Goal: Task Accomplishment & Management: Use online tool/utility

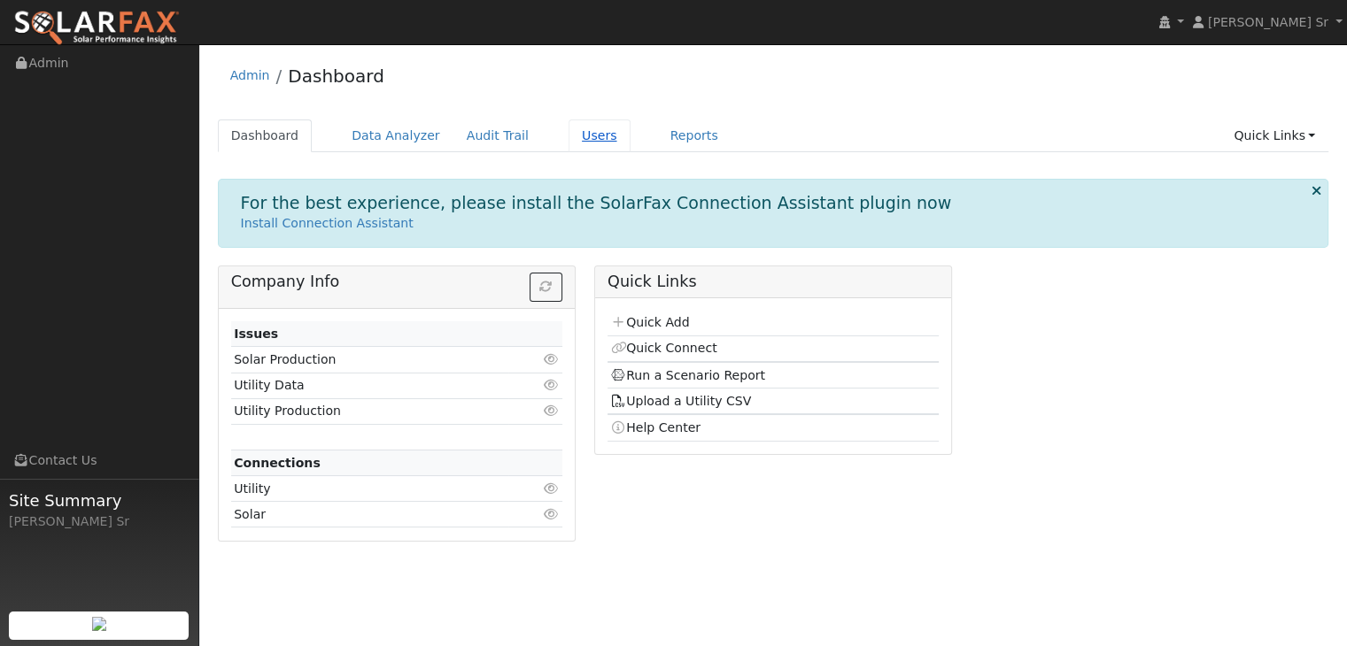
click at [576, 134] on link "Users" at bounding box center [600, 136] width 62 height 33
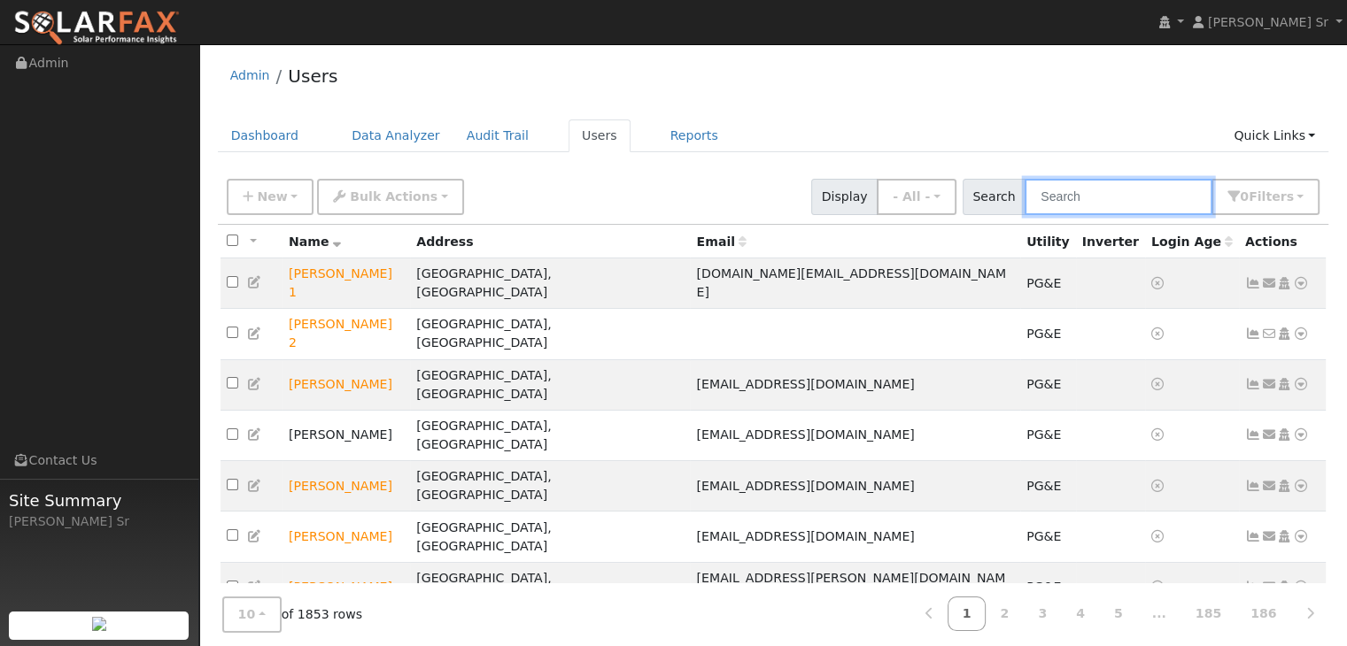
click at [1063, 206] on input "text" at bounding box center [1119, 197] width 188 height 36
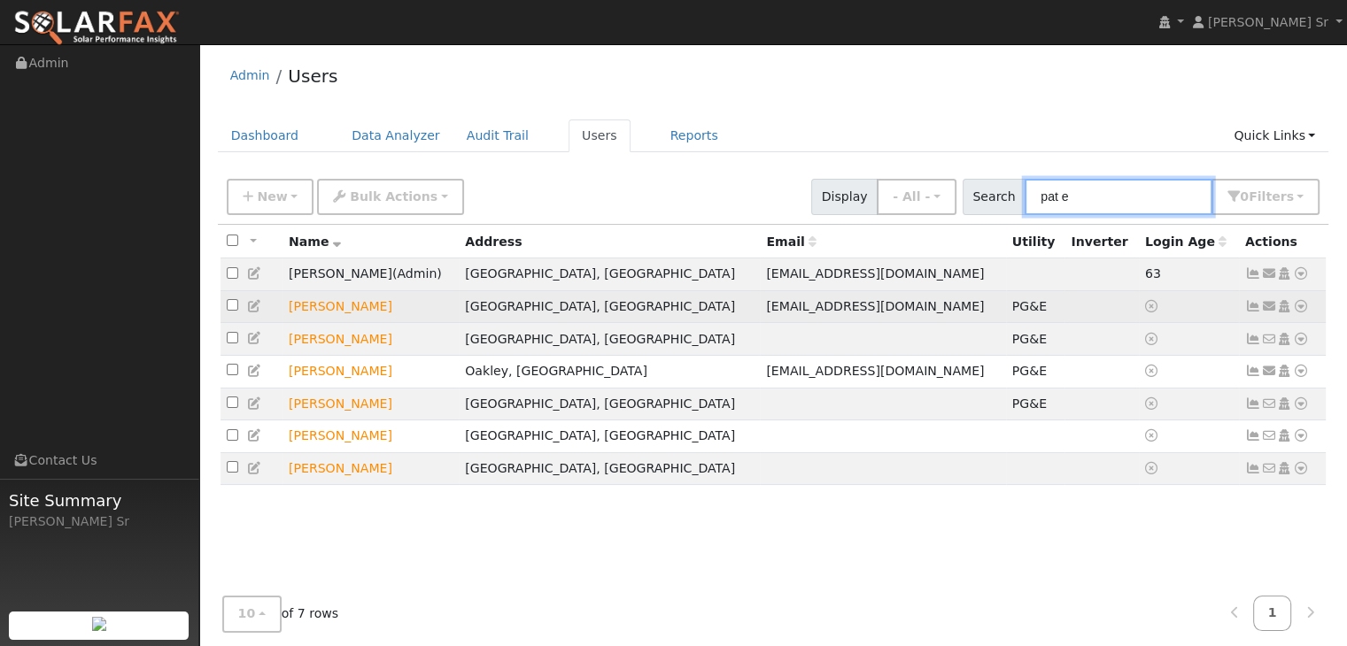
type input "pat e"
click at [1303, 310] on icon at bounding box center [1301, 306] width 16 height 12
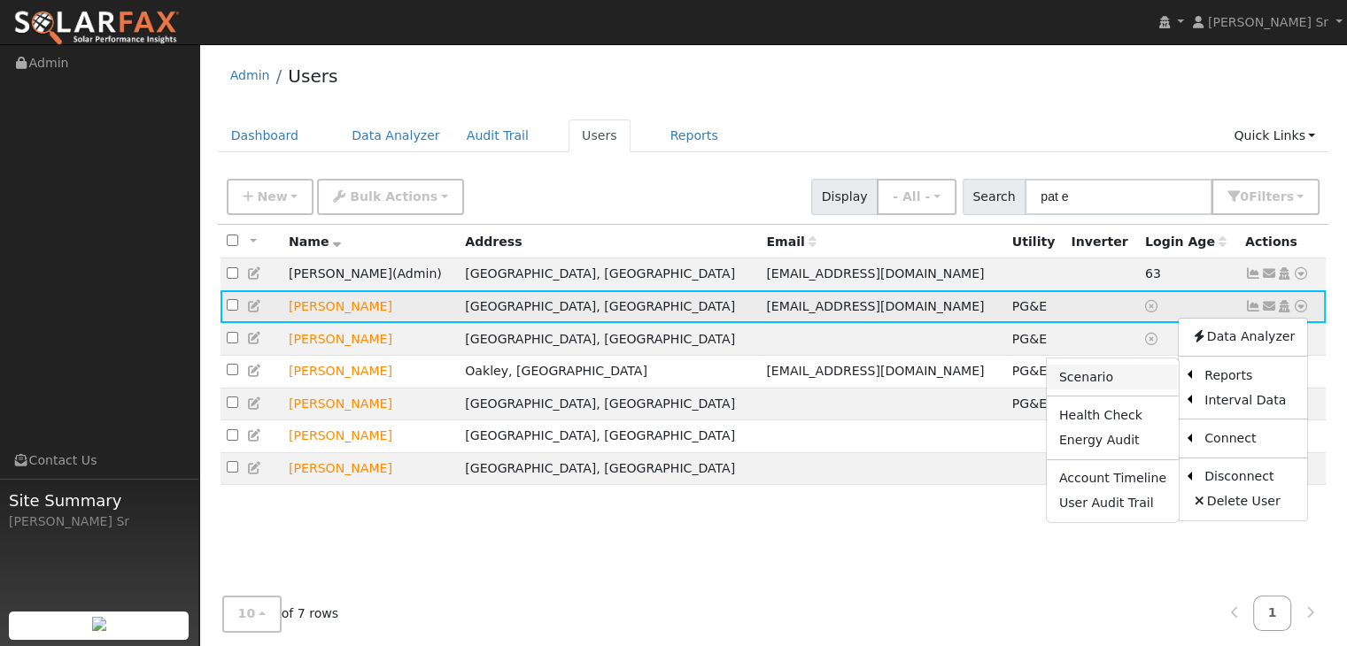
click at [1105, 380] on link "Scenario" at bounding box center [1113, 377] width 132 height 25
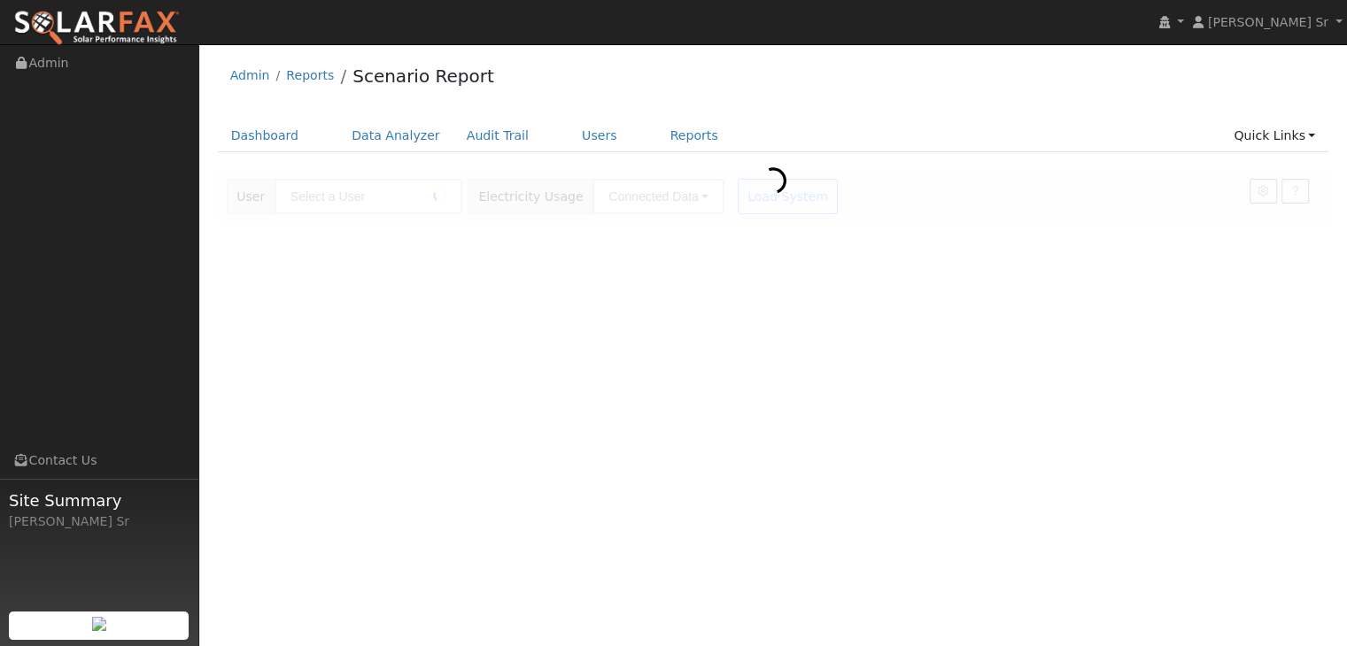
type input "[PERSON_NAME]"
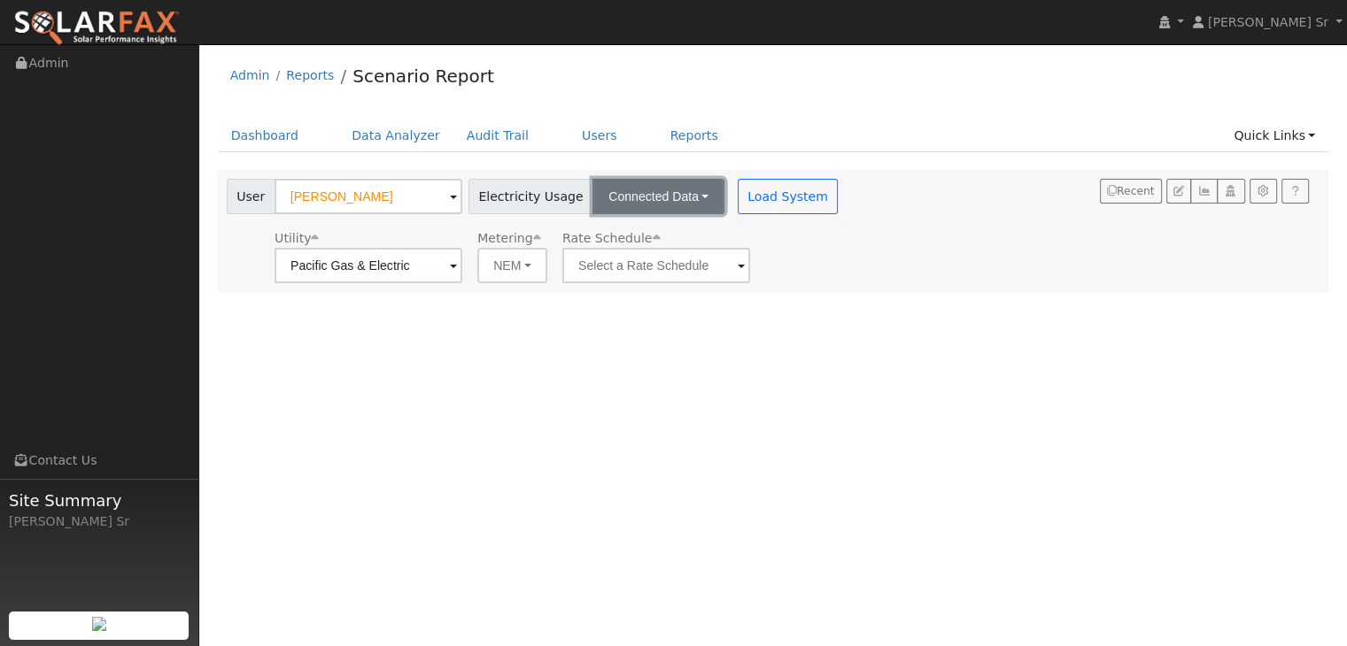
click at [687, 192] on button "Connected Data" at bounding box center [658, 196] width 132 height 35
click at [639, 237] on link "Connected Data" at bounding box center [660, 235] width 126 height 25
click at [738, 264] on span at bounding box center [741, 267] width 7 height 20
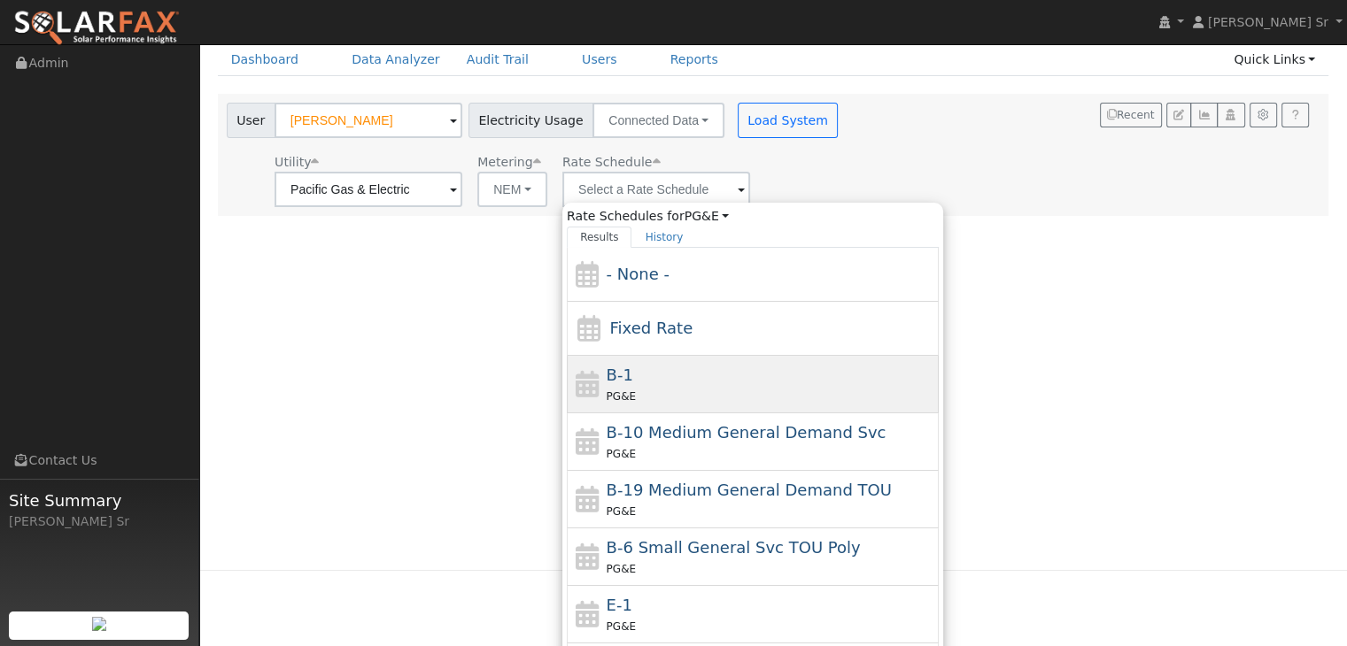
scroll to position [145, 0]
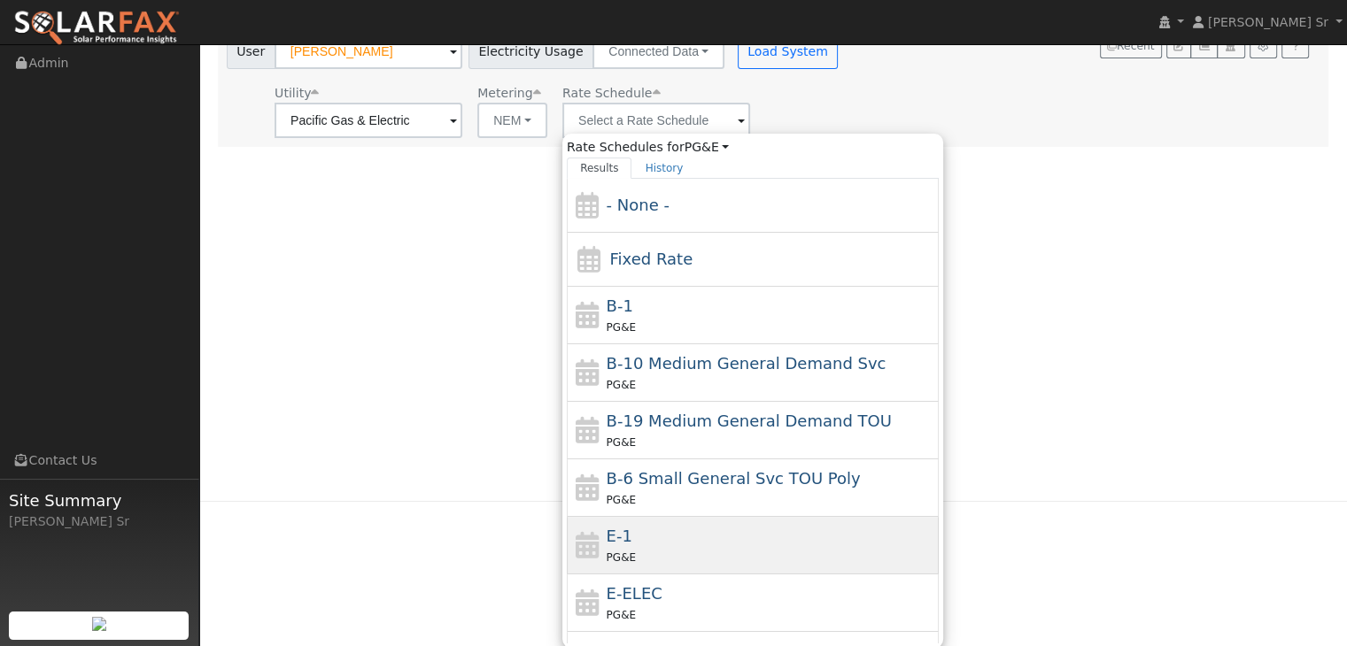
click at [648, 562] on div "PG&E" at bounding box center [771, 557] width 329 height 19
type input "E-1"
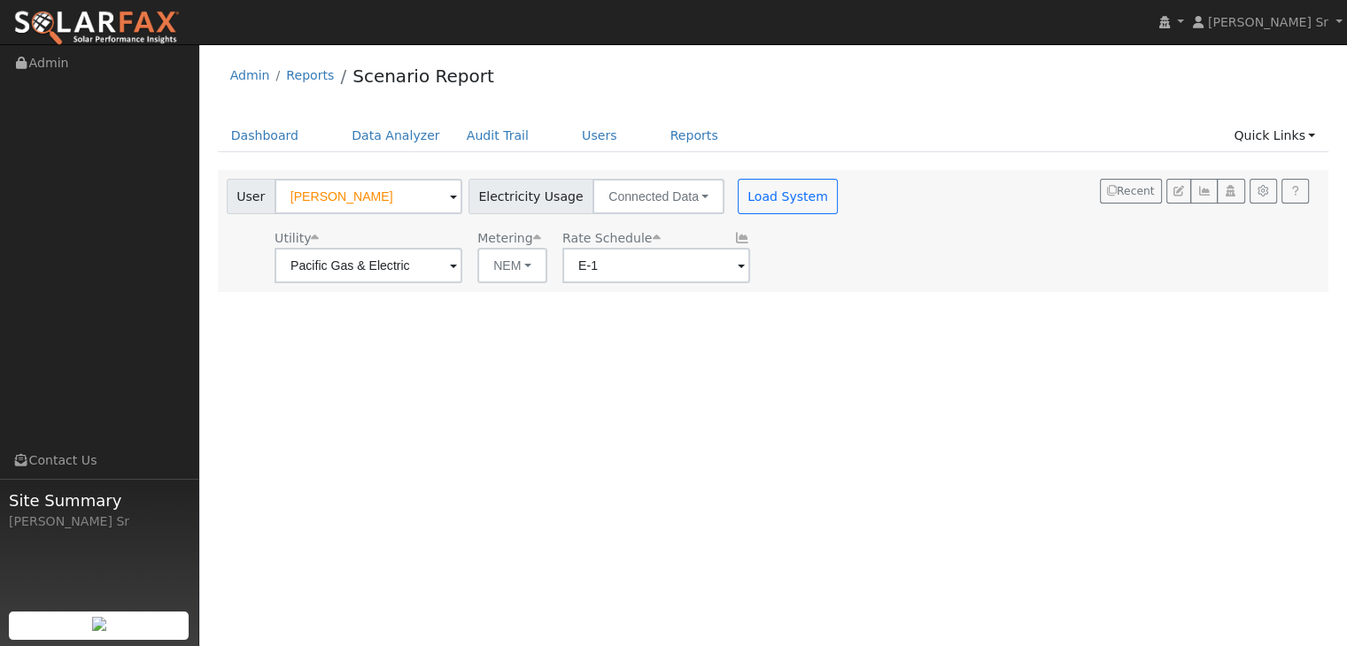
scroll to position [0, 0]
click at [528, 269] on button "NEM" at bounding box center [512, 265] width 70 height 35
click at [494, 301] on link "NEM" at bounding box center [537, 304] width 123 height 25
click at [39, 63] on link "Admin" at bounding box center [99, 63] width 199 height 36
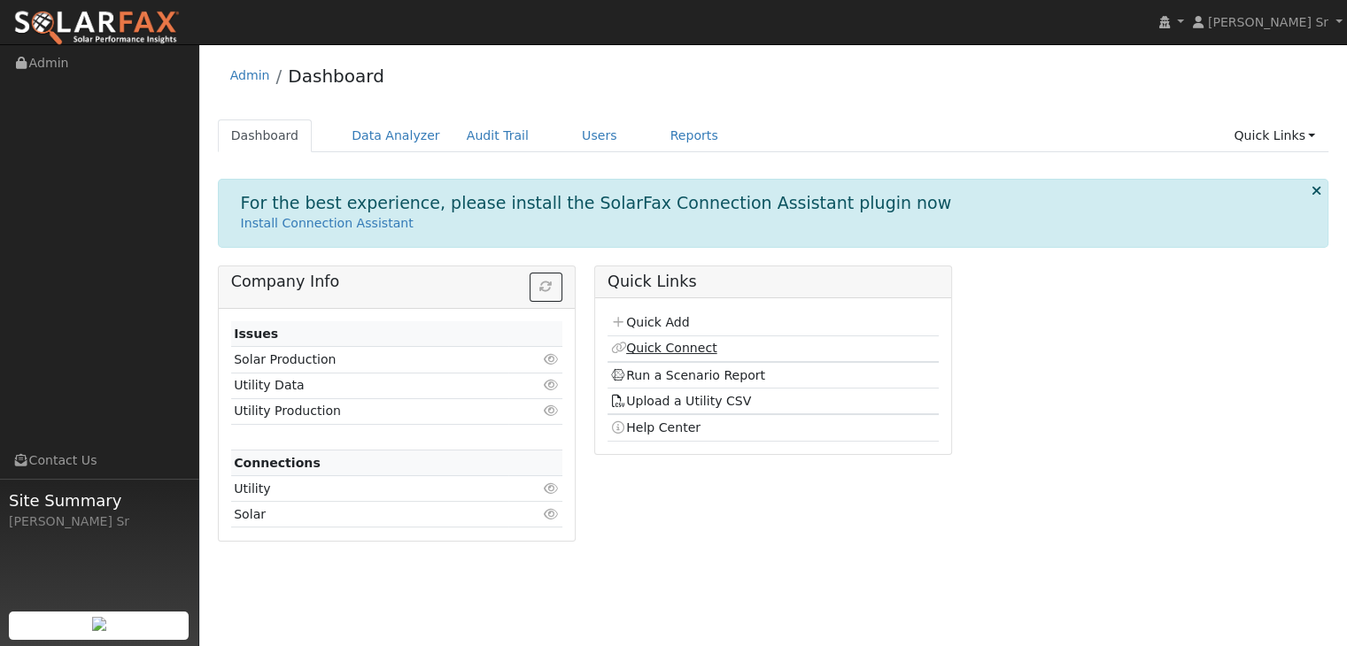
click at [689, 348] on link "Quick Connect" at bounding box center [663, 348] width 106 height 14
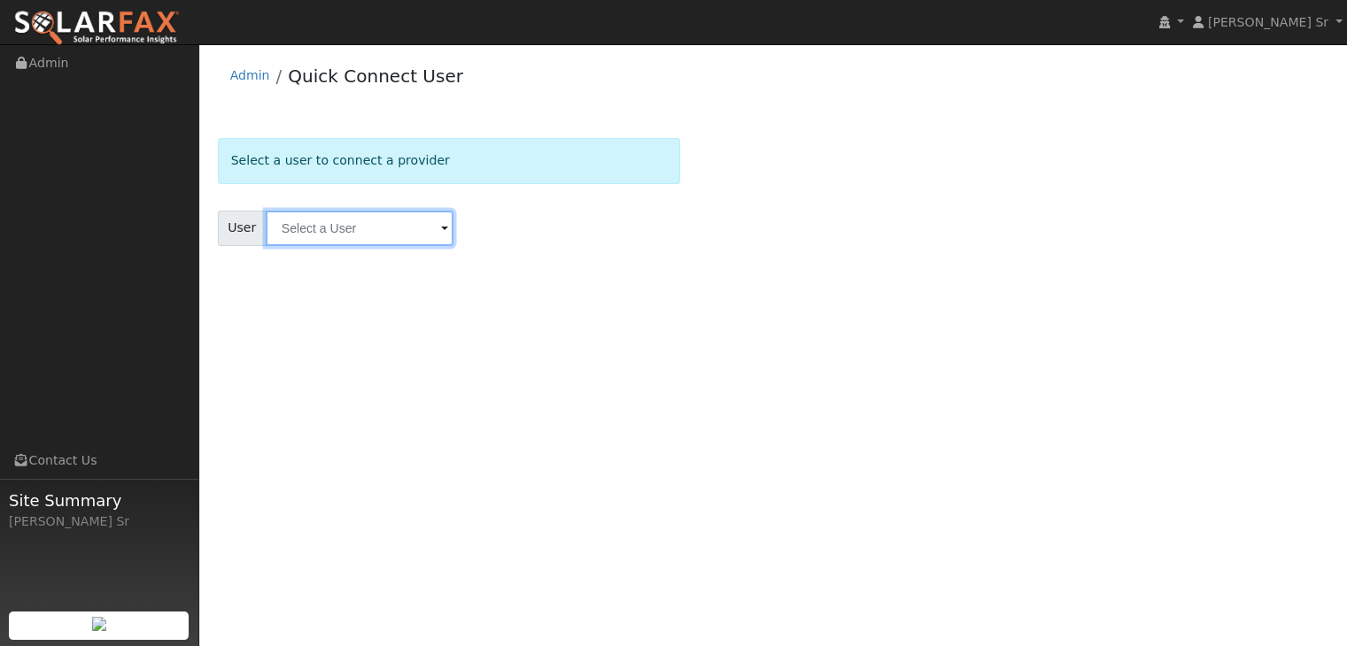
click at [432, 231] on input "text" at bounding box center [360, 228] width 188 height 35
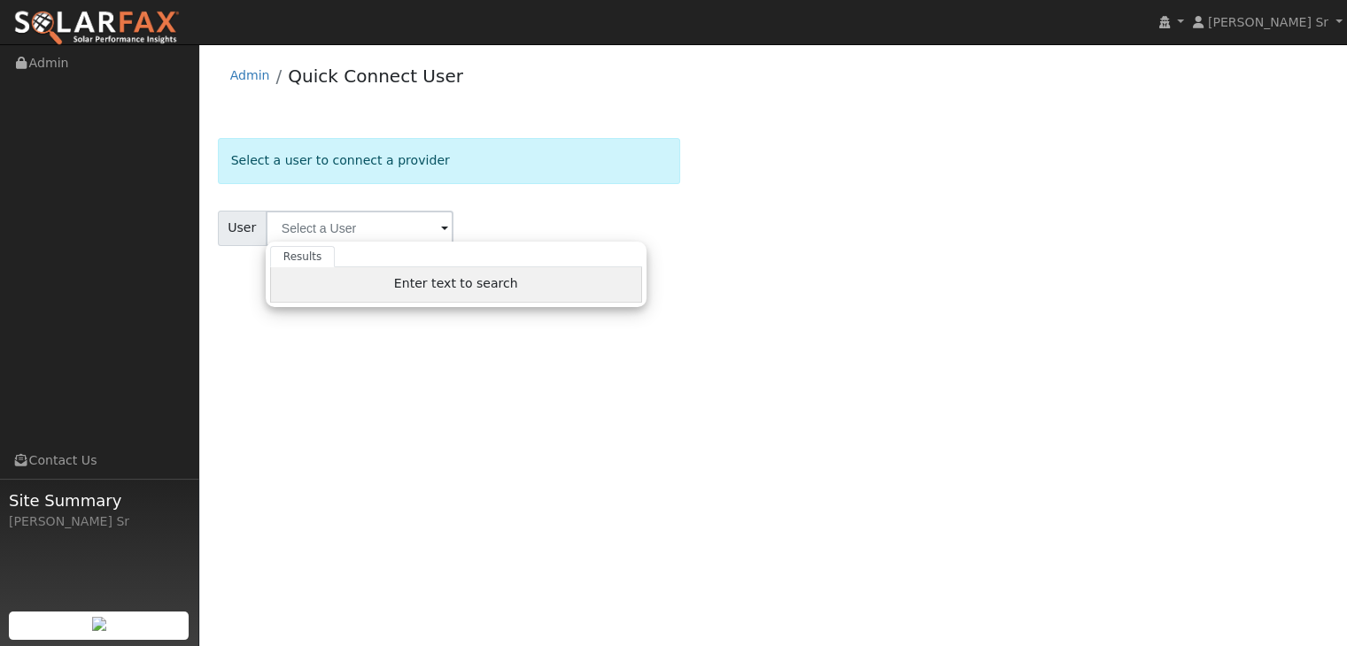
click at [437, 295] on div "Enter text to search" at bounding box center [456, 284] width 372 height 35
click at [575, 200] on form "Select a user to connect a provider User Results Enter text to search Enter tex…" at bounding box center [449, 213] width 463 height 151
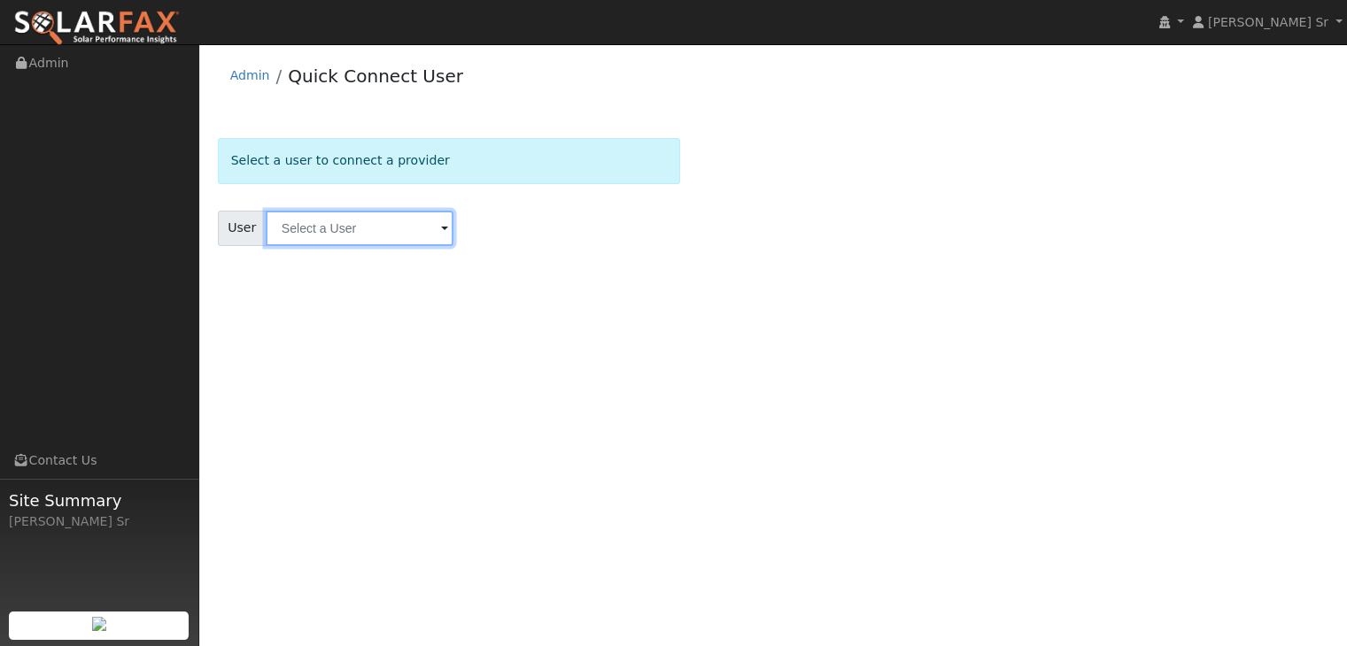
click at [352, 228] on input "text" at bounding box center [360, 228] width 188 height 35
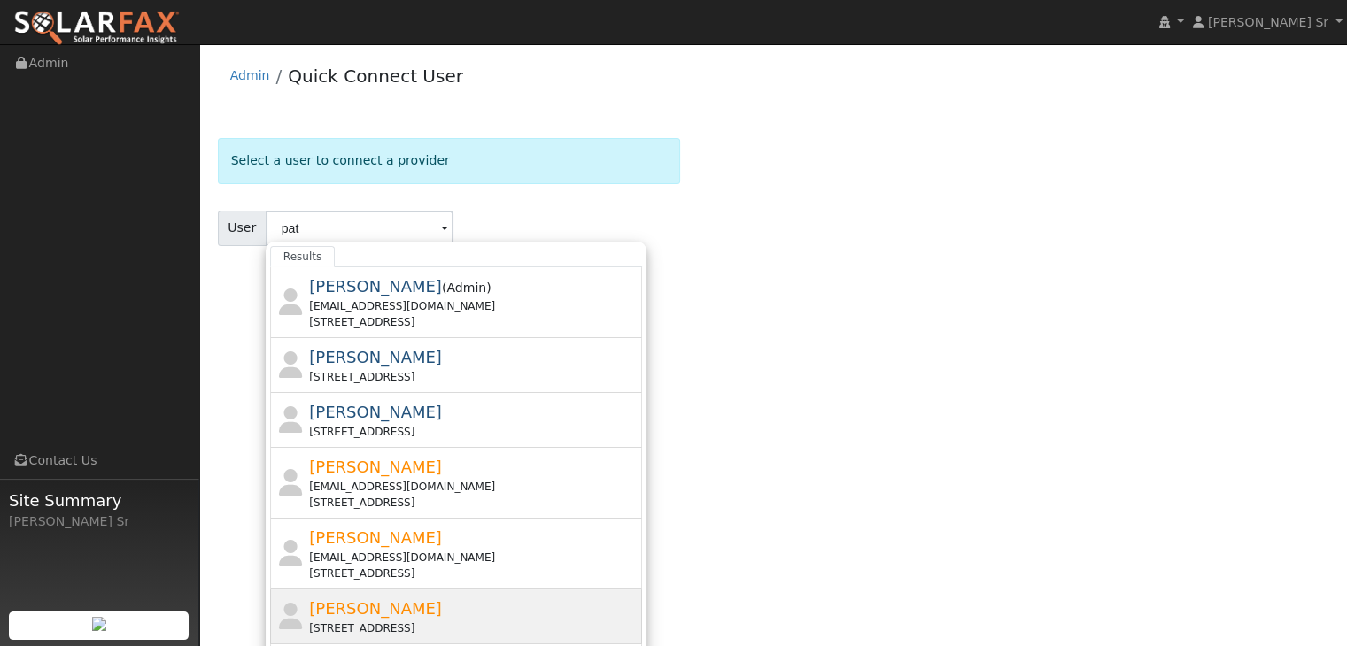
click at [352, 614] on span "[PERSON_NAME]" at bounding box center [375, 609] width 133 height 19
type input "[PERSON_NAME]"
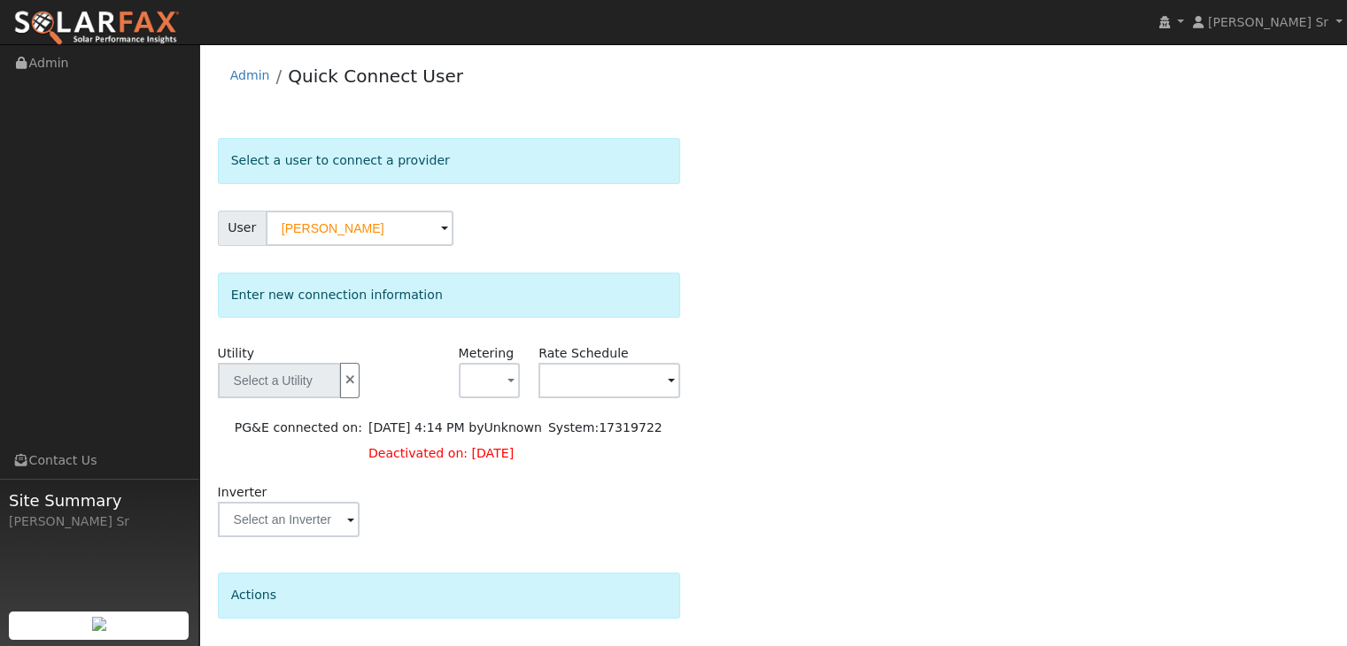
type input "PG&E"
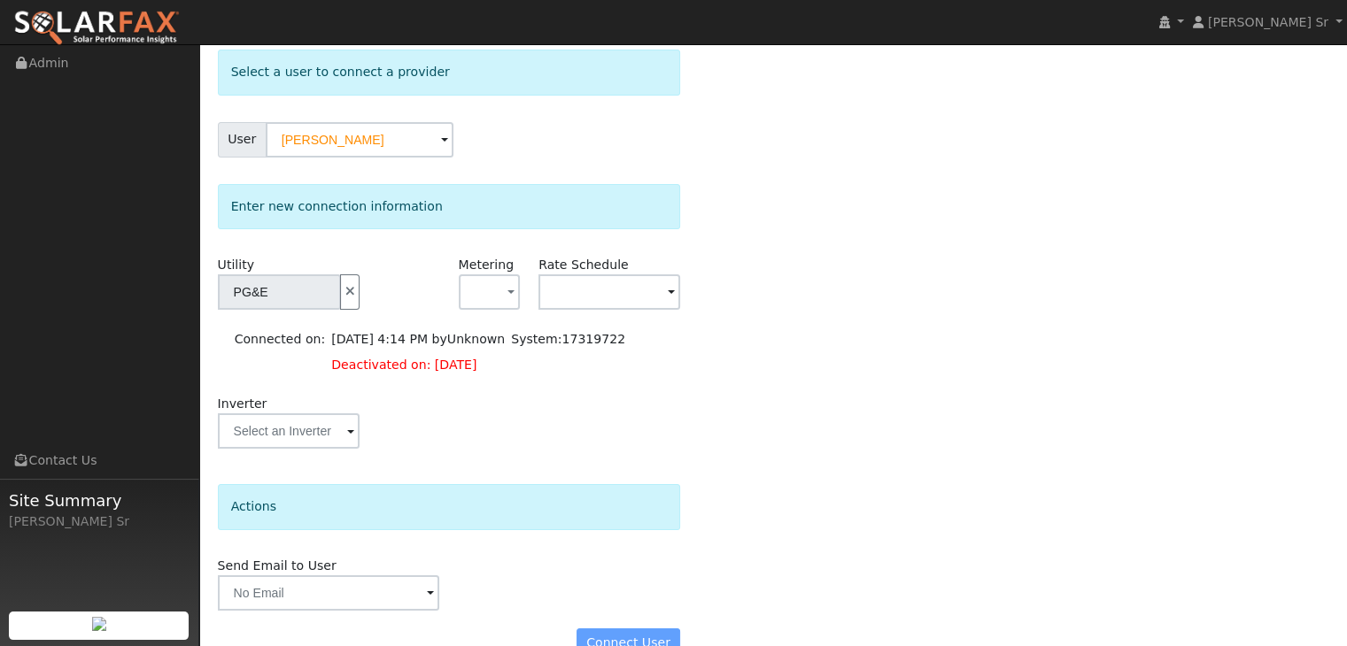
scroll to position [88, 0]
click at [510, 290] on span "button" at bounding box center [510, 294] width 7 height 19
click at [485, 359] on link "NEM" at bounding box center [521, 356] width 123 height 25
click at [670, 295] on span at bounding box center [671, 294] width 7 height 20
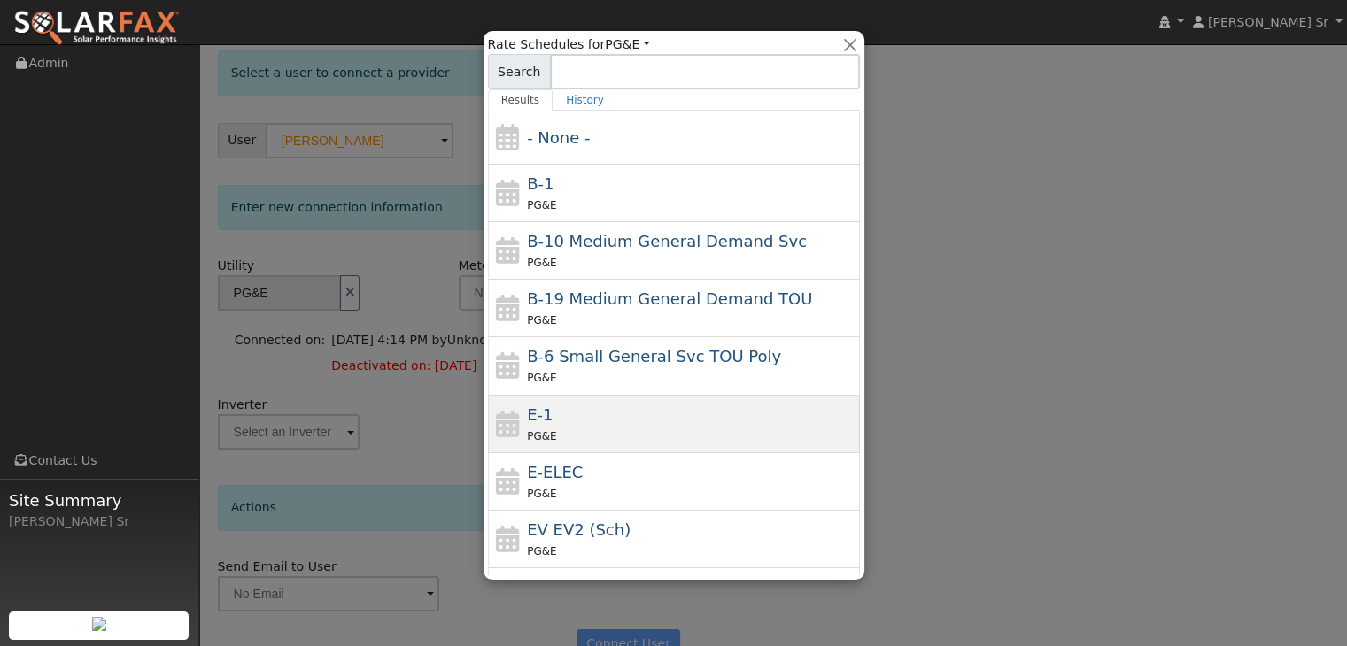
click at [608, 441] on div "PG&E" at bounding box center [691, 436] width 329 height 19
type input "E-1"
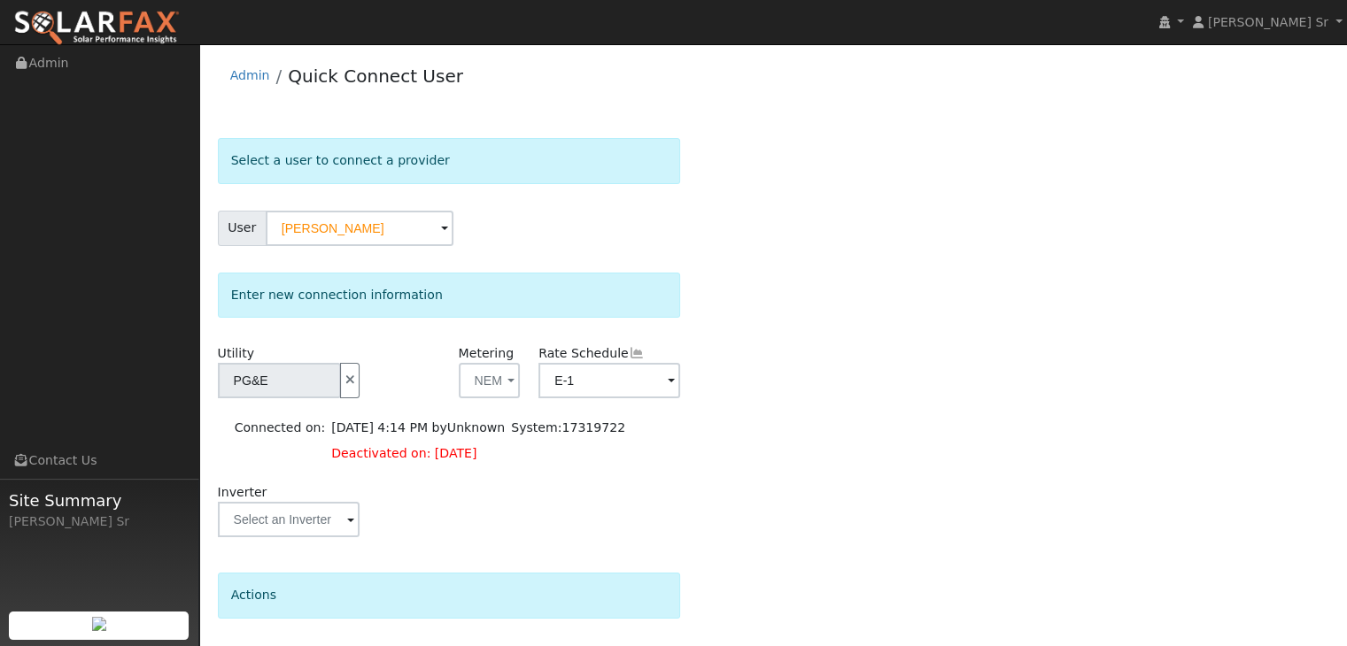
scroll to position [126, 0]
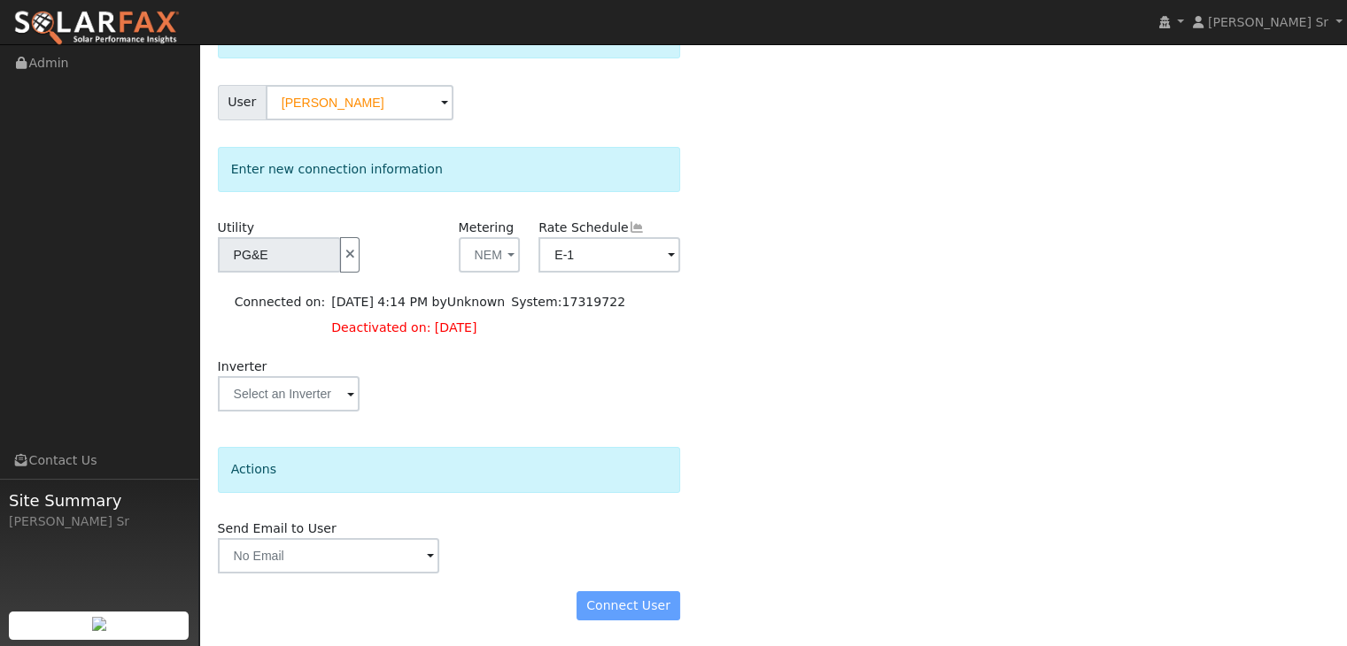
click at [634, 606] on div "Connect User" at bounding box center [449, 607] width 482 height 30
click at [644, 603] on div "Connect User" at bounding box center [449, 607] width 482 height 30
click at [411, 329] on span "Deactivated on: 09/23/25" at bounding box center [403, 328] width 145 height 14
click at [37, 60] on link "Admin" at bounding box center [99, 63] width 199 height 36
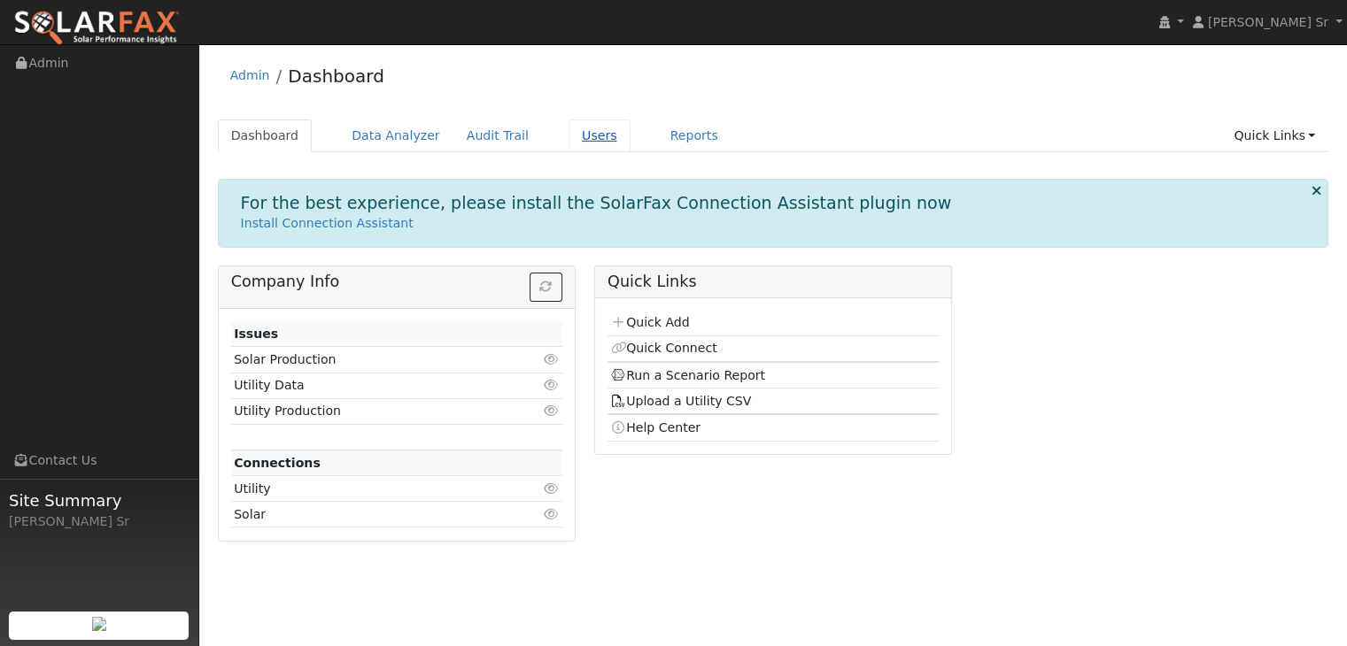
click at [569, 140] on link "Users" at bounding box center [600, 136] width 62 height 33
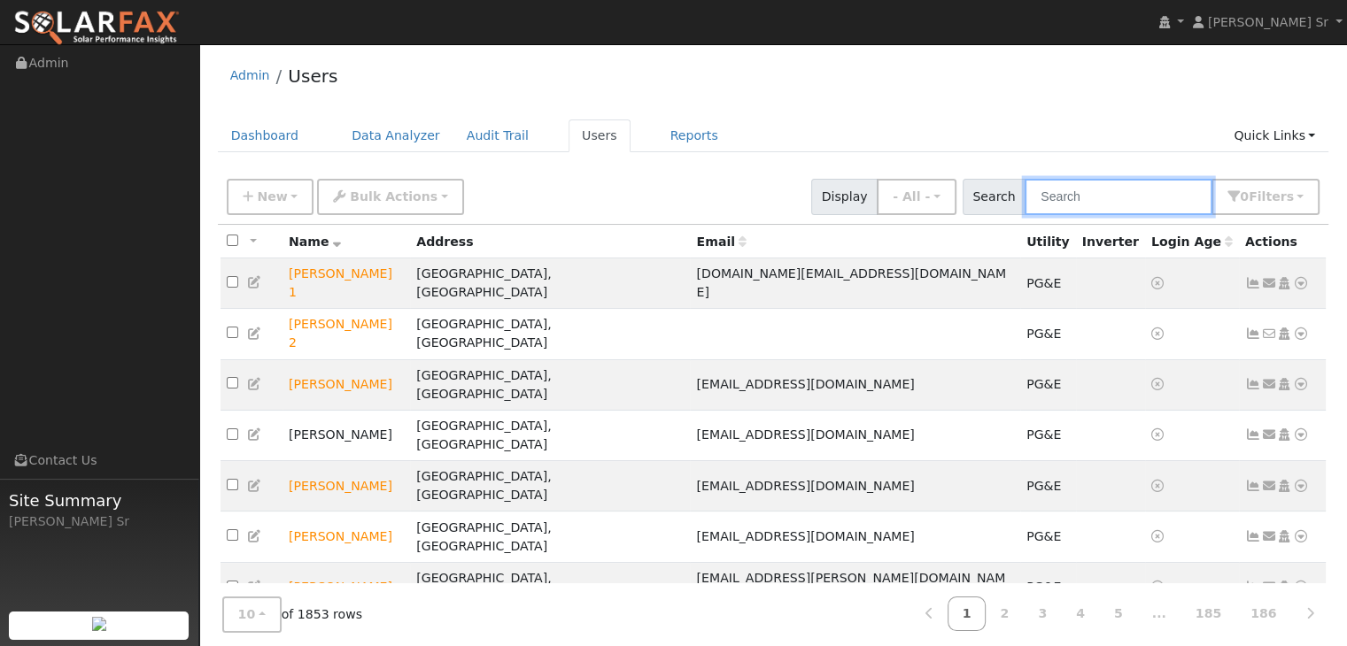
click at [1065, 199] on input "text" at bounding box center [1119, 197] width 188 height 36
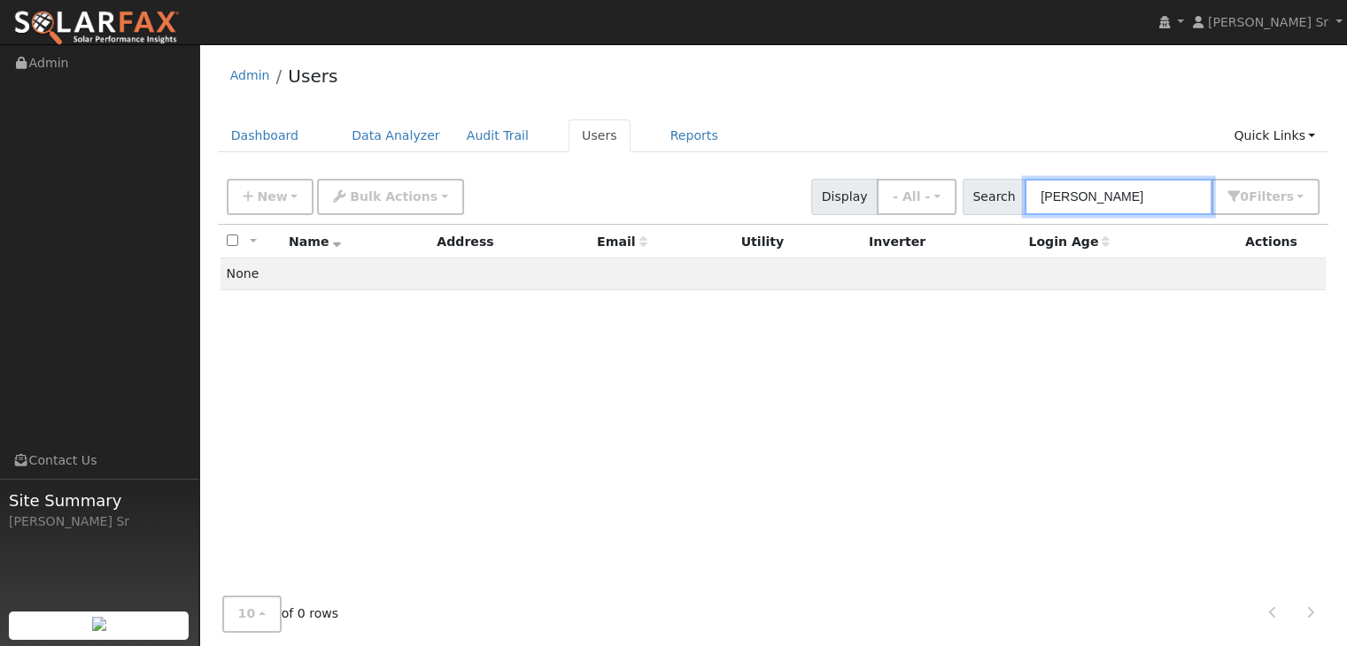
drag, startPoint x: 1087, startPoint y: 192, endPoint x: 1064, endPoint y: 195, distance: 23.2
click at [1064, 195] on input "patrick ell" at bounding box center [1119, 197] width 188 height 36
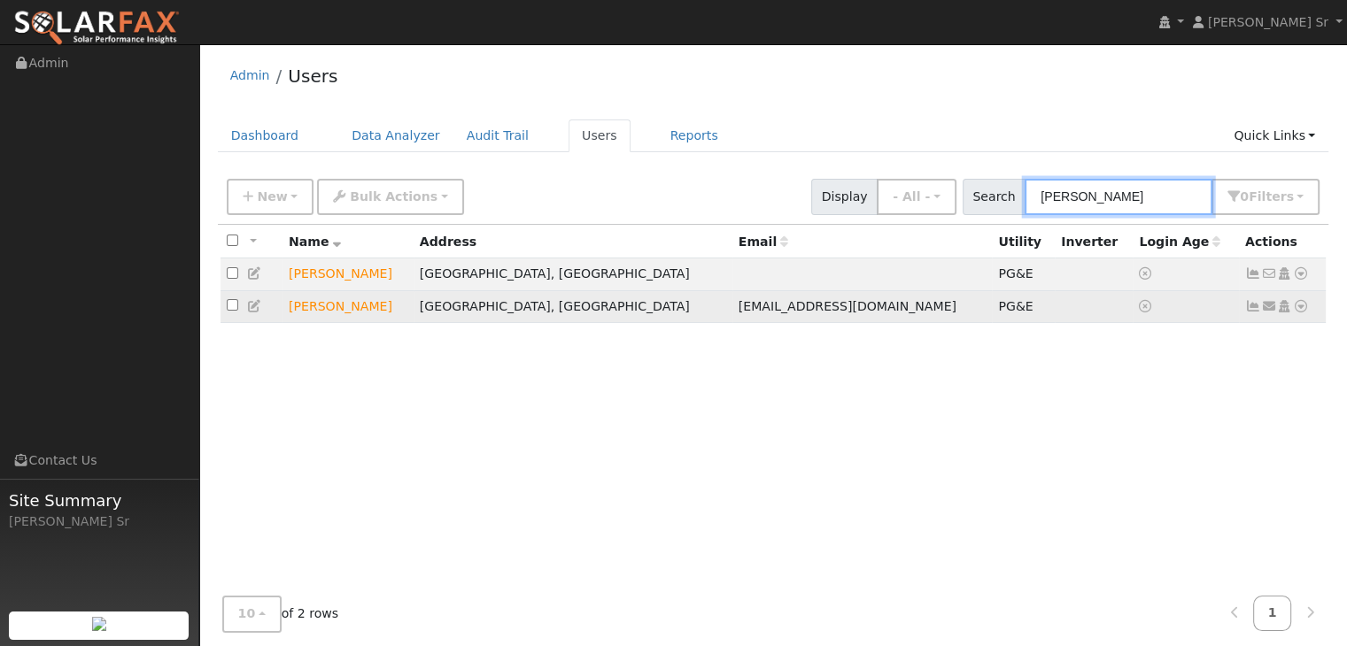
type input "pat ell"
click at [1293, 311] on icon at bounding box center [1301, 306] width 16 height 12
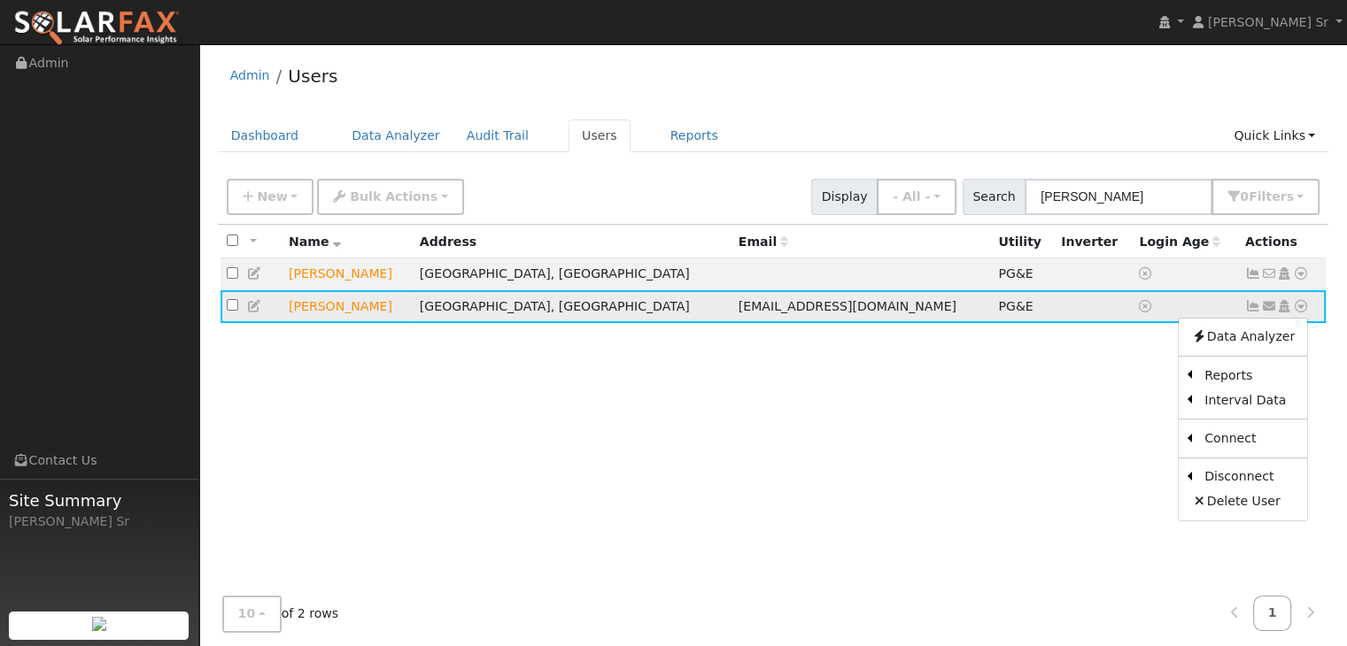
click at [1304, 307] on icon at bounding box center [1301, 306] width 16 height 12
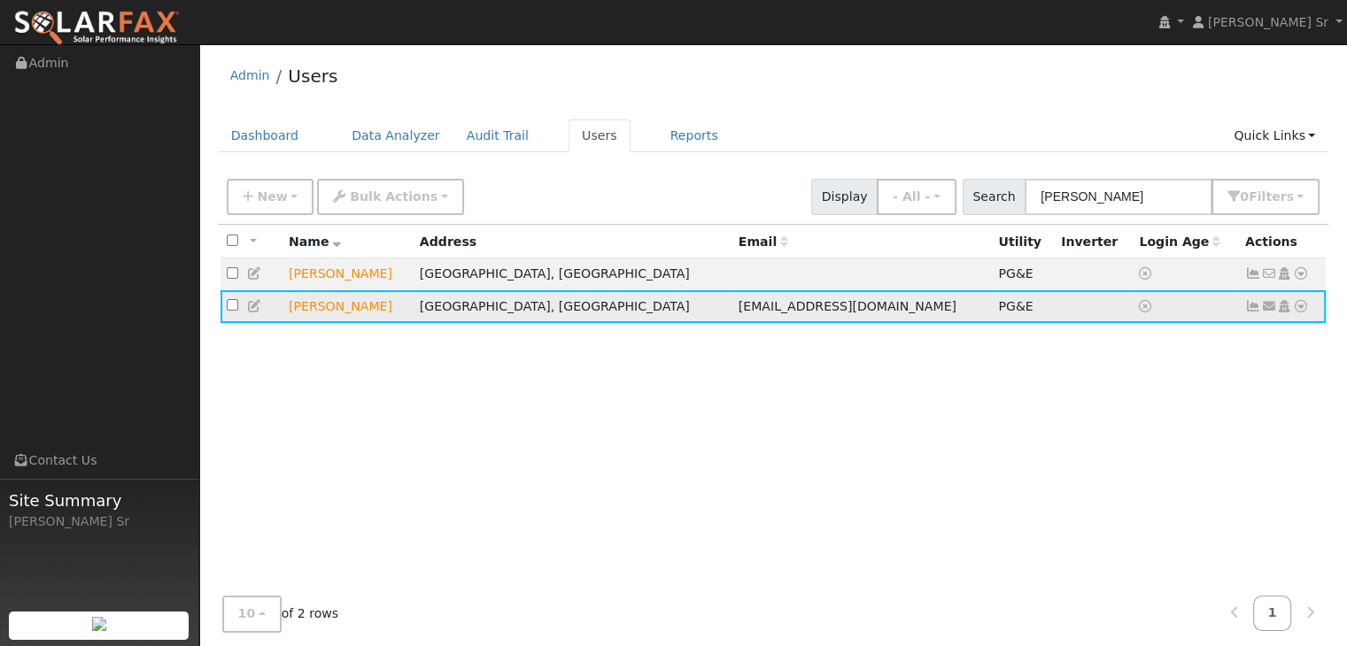
click at [1304, 307] on icon at bounding box center [1301, 306] width 16 height 12
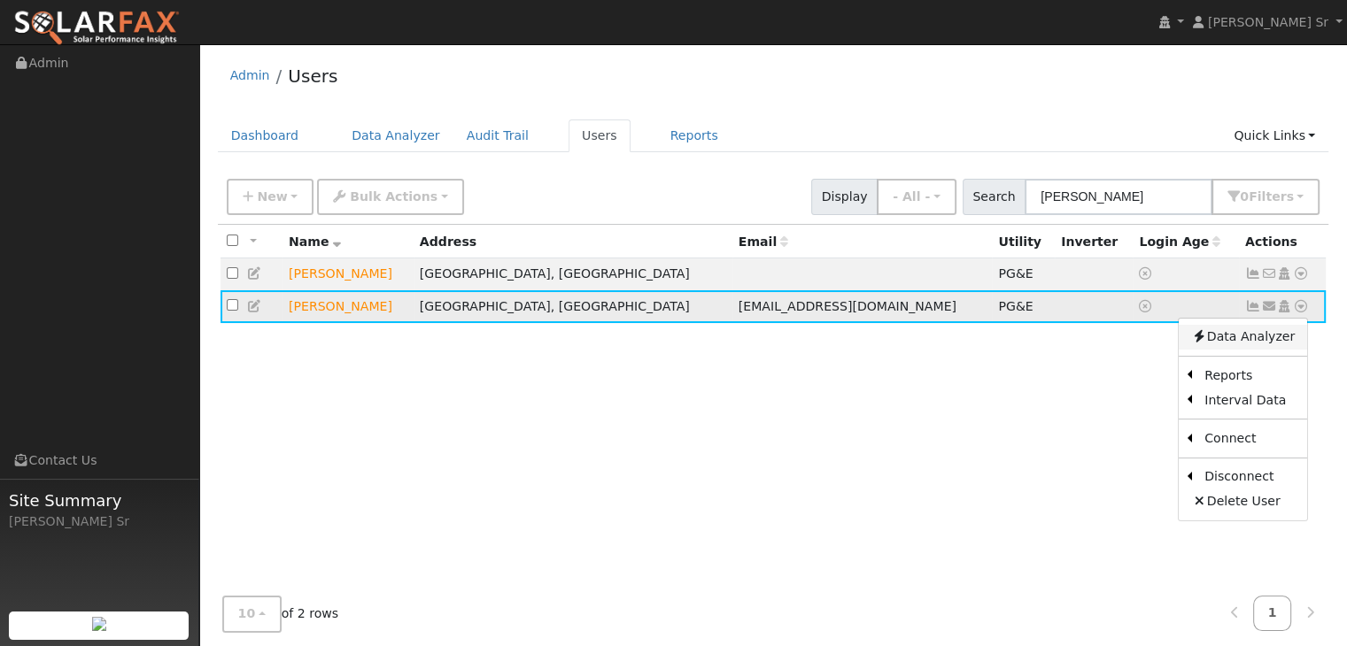
click at [1233, 339] on link "Data Analyzer" at bounding box center [1243, 337] width 128 height 25
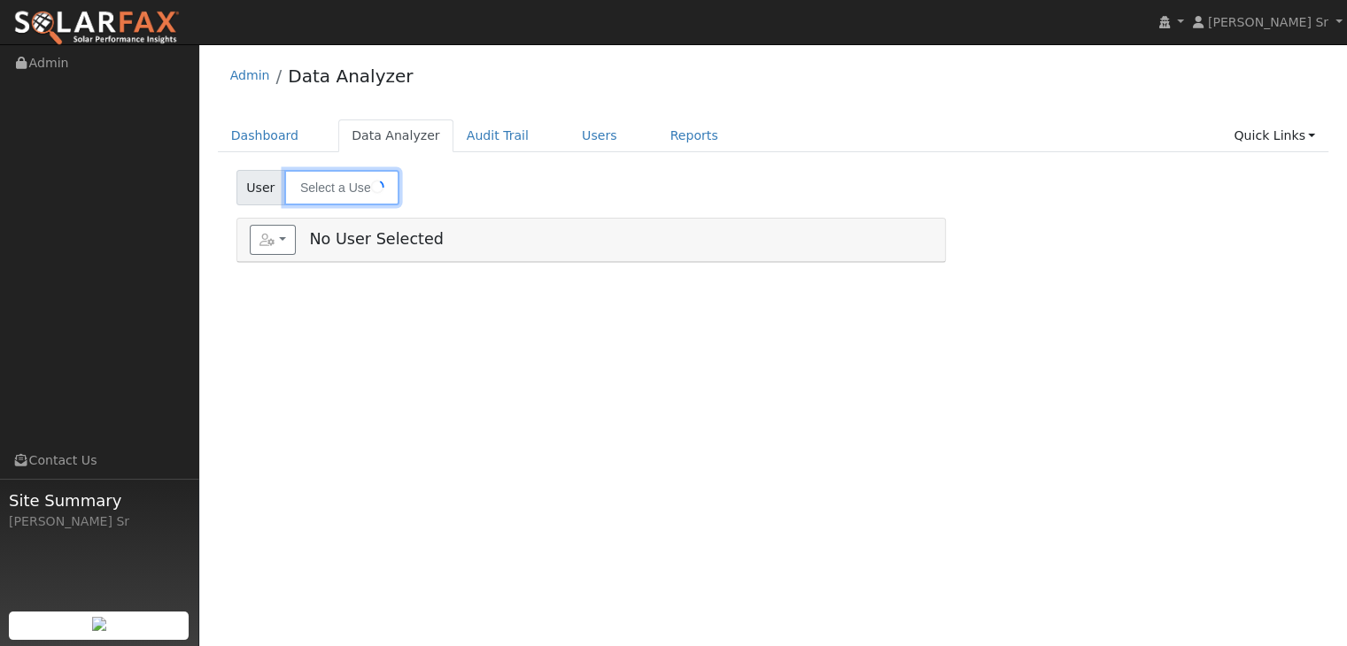
type input "[PERSON_NAME]"
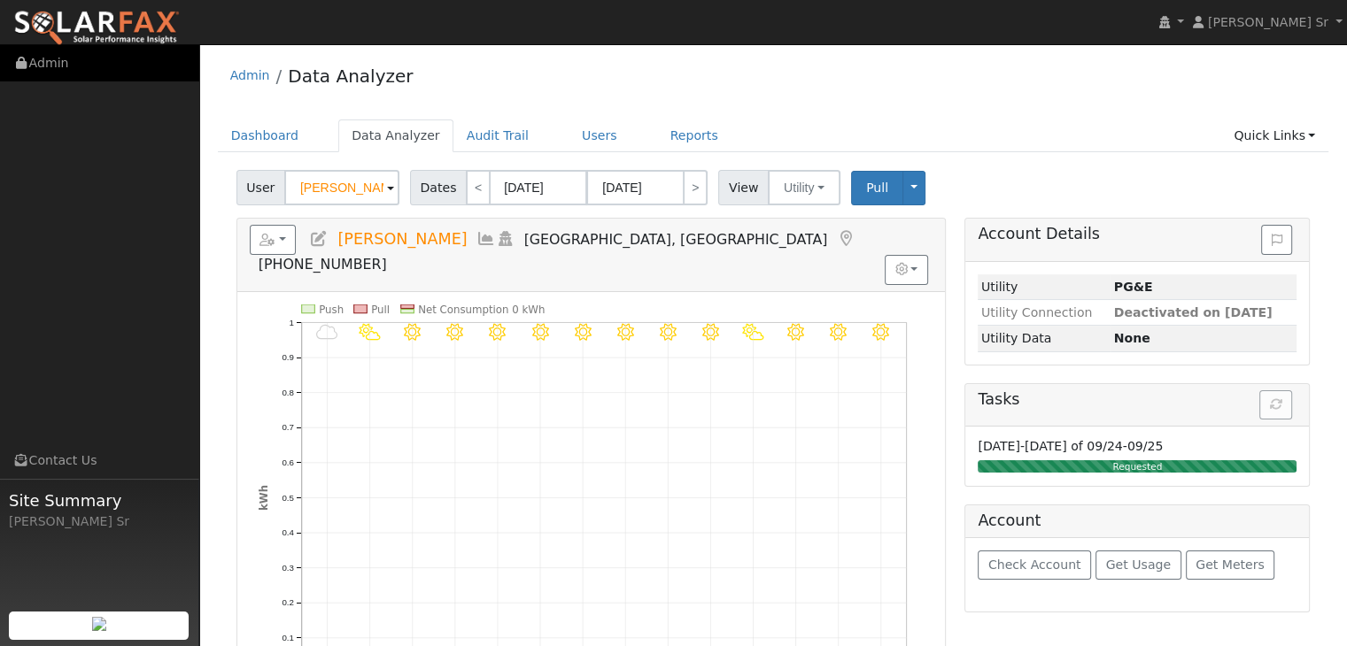
click at [55, 67] on link "Admin" at bounding box center [99, 63] width 199 height 36
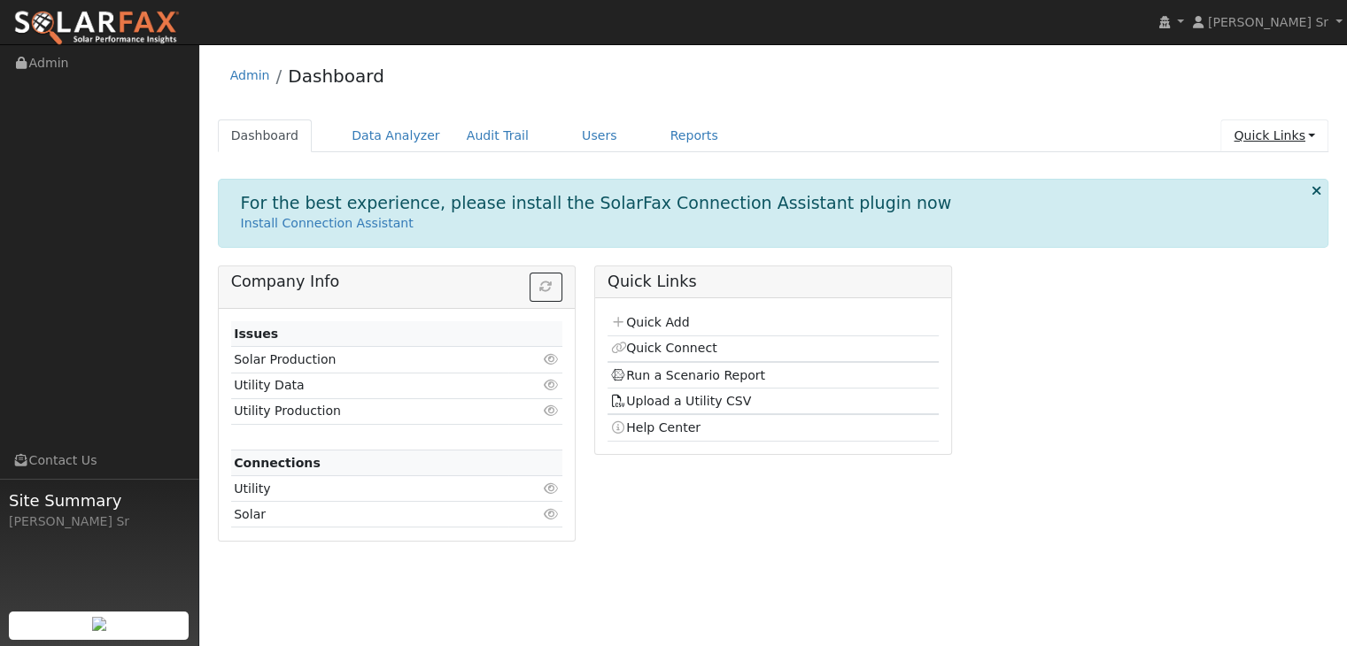
click at [1275, 136] on link "Quick Links" at bounding box center [1274, 136] width 108 height 33
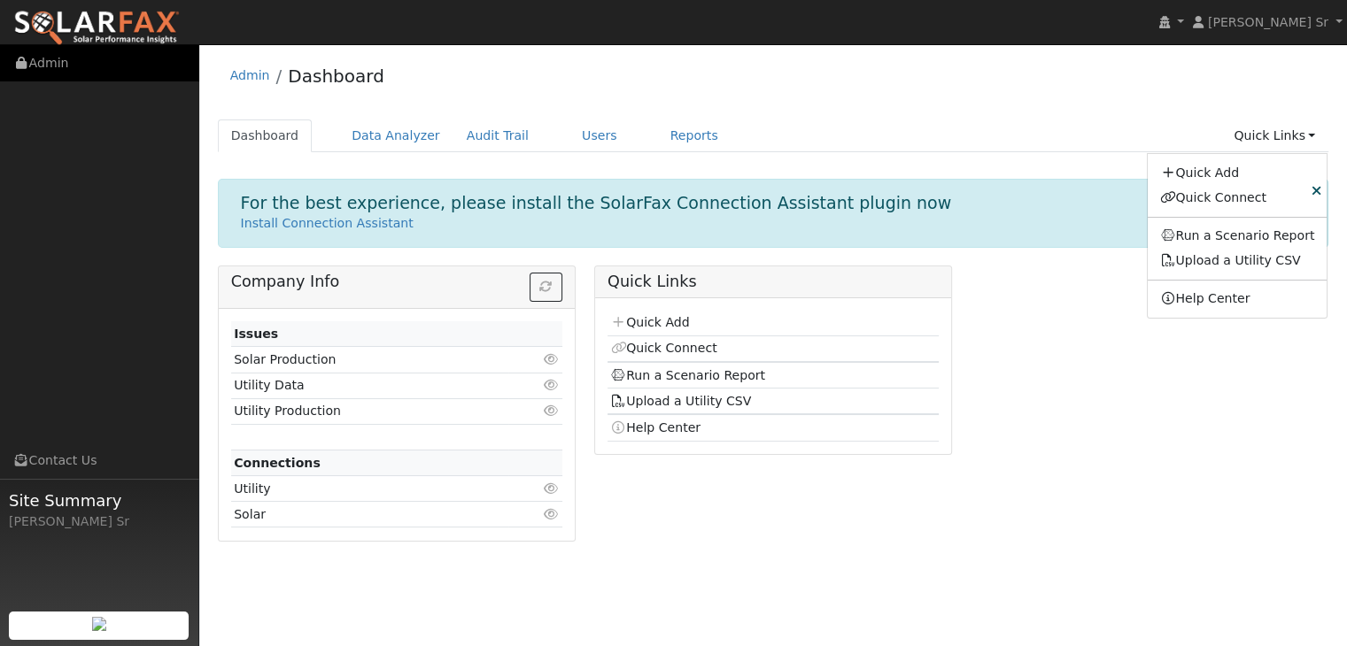
click at [30, 65] on link "Admin" at bounding box center [99, 63] width 199 height 36
